Goal: Information Seeking & Learning: Learn about a topic

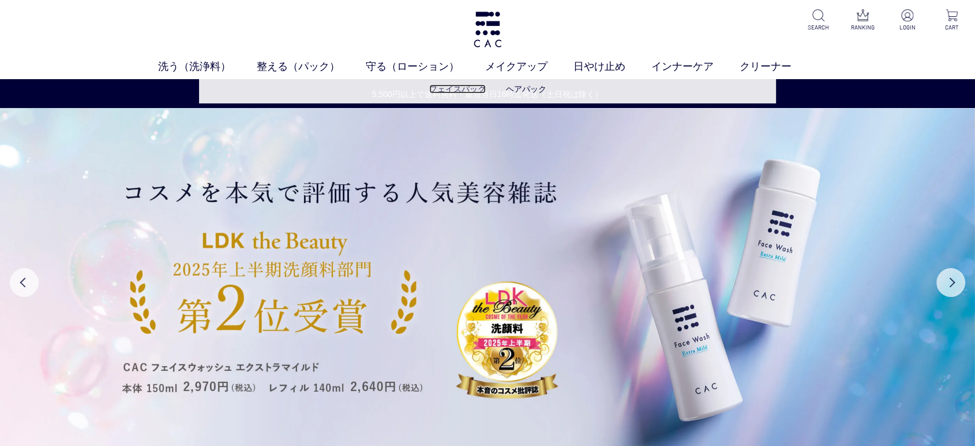
click at [437, 90] on link "フェイスパック" at bounding box center [457, 88] width 57 height 9
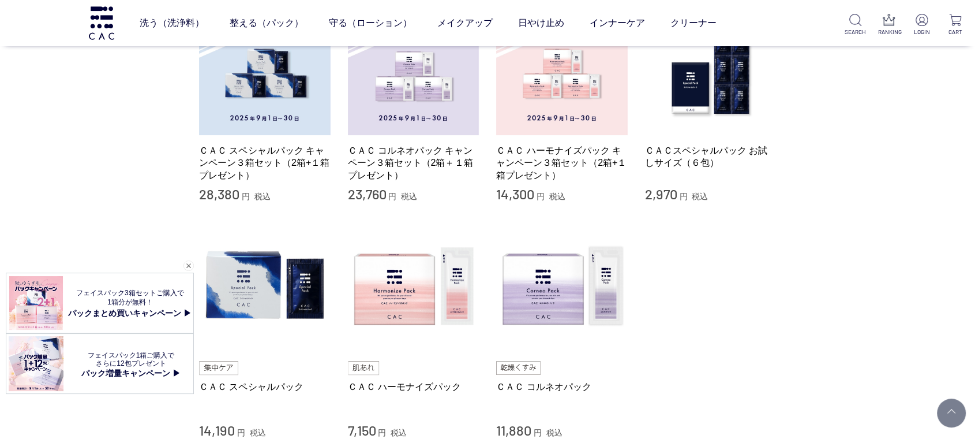
scroll to position [384, 0]
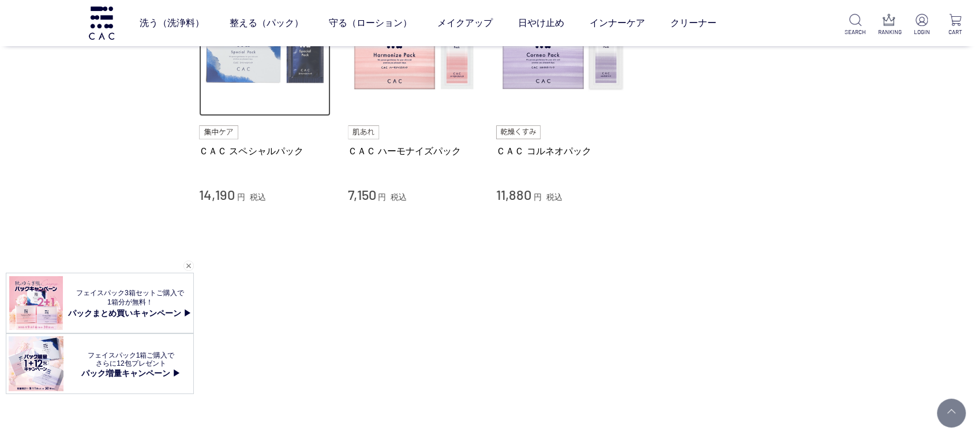
click at [261, 96] on img at bounding box center [265, 51] width 132 height 132
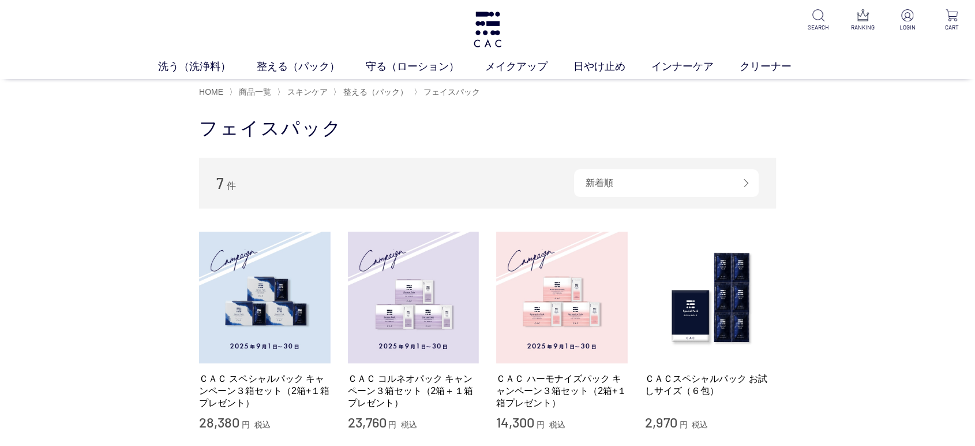
click at [157, 206] on div "買い物かご 買い物かご内の商品 買い物かごは空です... カテゴリから探す 商品一覧 スキンケア 洗う（洗浄料） 整える（パック） フェイスパック ヘアパック…" at bounding box center [487, 437] width 975 height 667
click at [241, 182] on main "フェイスパック 7 件 新着順 商品コード 商品名 発売日 価格(安い順) 価格(高い順) 発売日＋商品名 ＣＡＣ スペシャルパック キャンペーン３箱セット（…" at bounding box center [487, 443] width 577 height 655
click at [75, 253] on div "買い物かご 買い物かご内の商品 買い物かごは空です... カテゴリから探す 商品一覧 スキンケア 洗う（洗浄料） 整える（パック） フェイスパック ヘアパック…" at bounding box center [487, 437] width 975 height 667
click at [499, 27] on img at bounding box center [487, 30] width 31 height 36
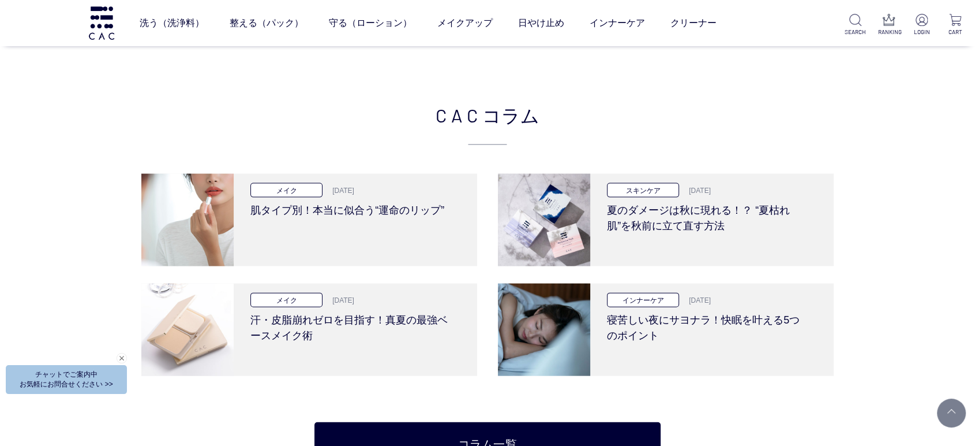
scroll to position [2565, 0]
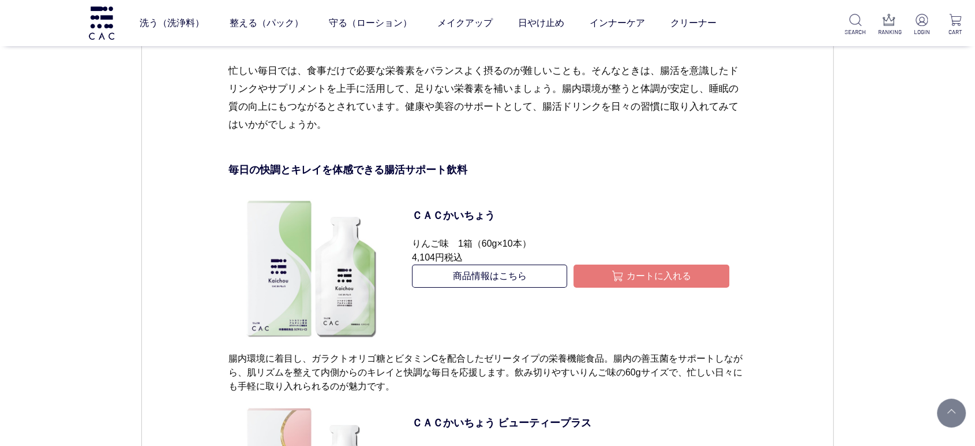
scroll to position [4168, 0]
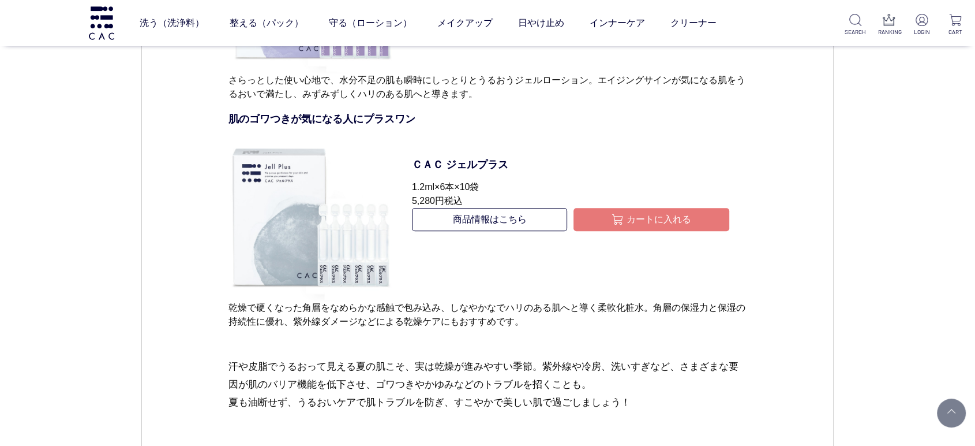
scroll to position [5386, 0]
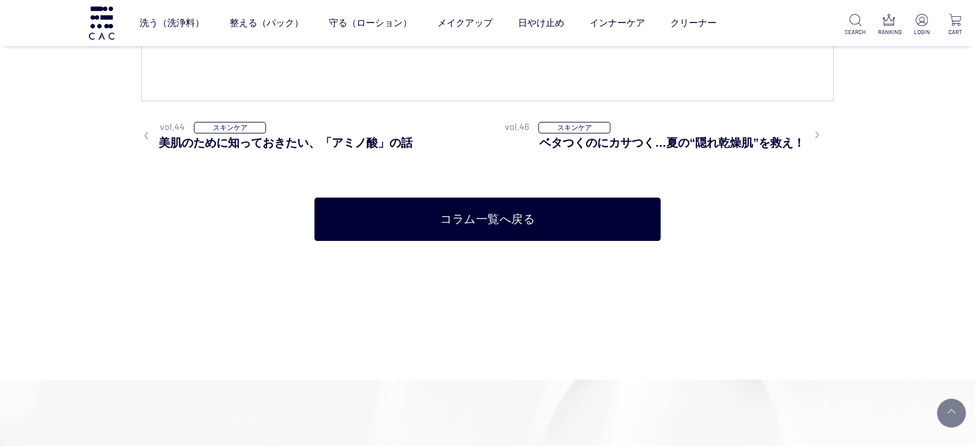
scroll to position [4617, 0]
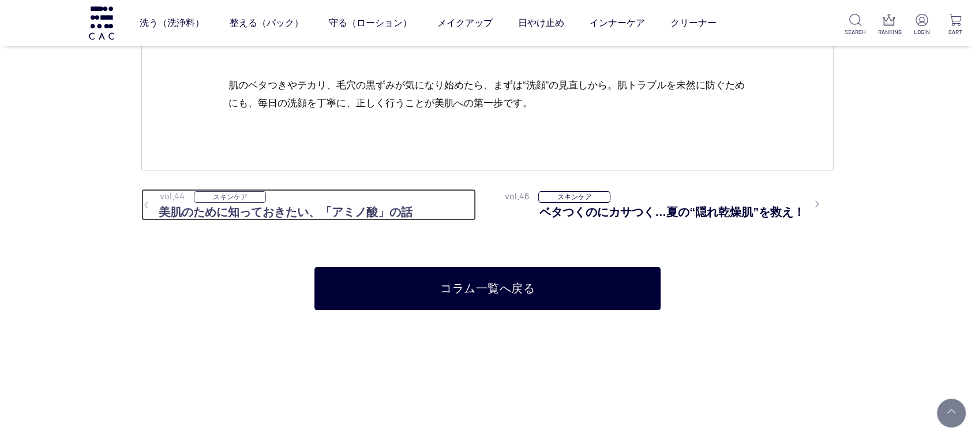
click at [304, 218] on h3 "美肌のために知っておきたい、「アミノ酸」の話" at bounding box center [308, 211] width 335 height 17
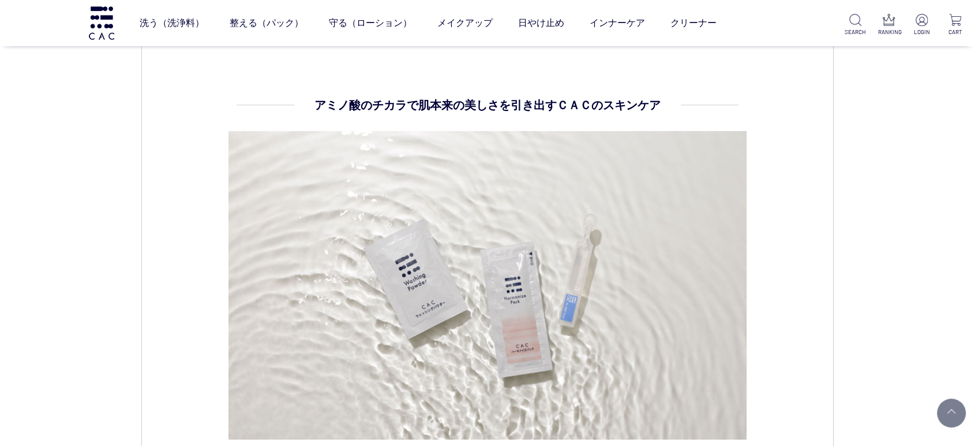
scroll to position [3719, 0]
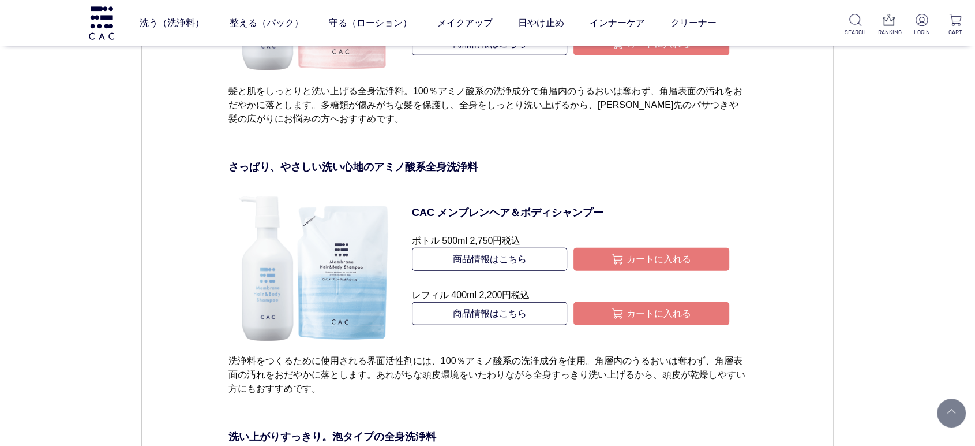
scroll to position [3270, 0]
